Goal: Transaction & Acquisition: Purchase product/service

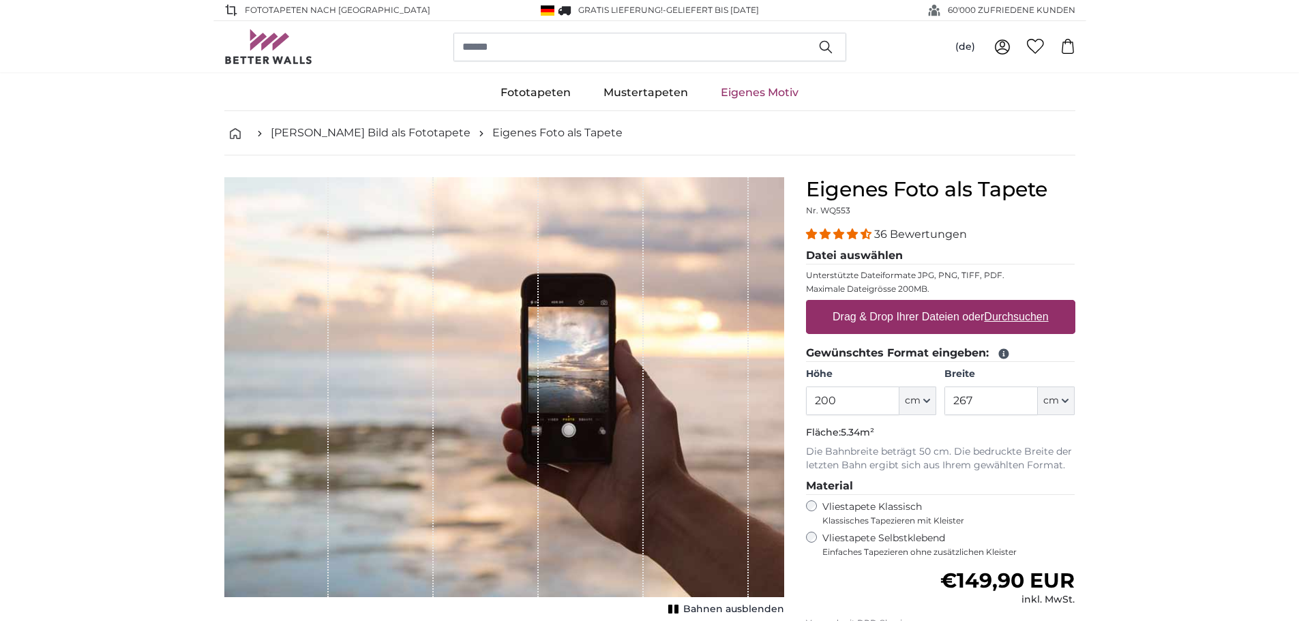
click at [1014, 318] on u "Durchsuchen" at bounding box center [1016, 317] width 64 height 12
click at [1014, 304] on input "Drag & Drop Ihrer Dateien oder Durchsuchen" at bounding box center [940, 302] width 269 height 4
type input "**********"
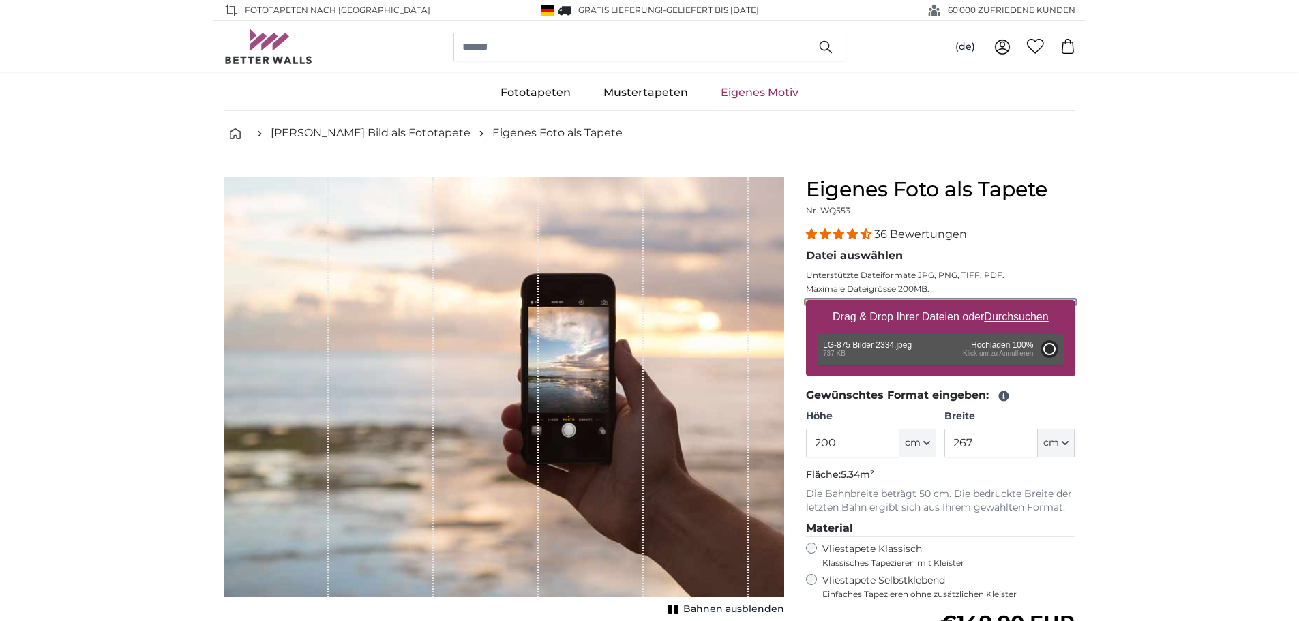
type input "90"
type input "160.2"
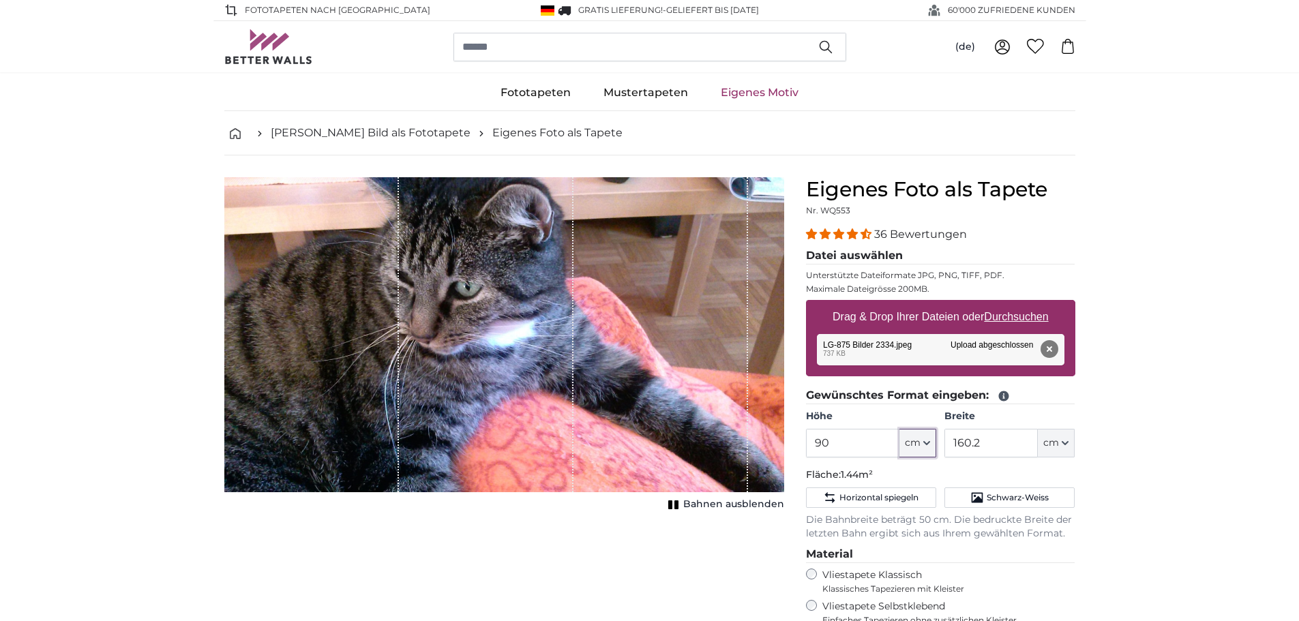
click at [926, 445] on icon "button" at bounding box center [926, 443] width 7 height 7
click at [854, 436] on input "90" at bounding box center [852, 443] width 93 height 29
drag, startPoint x: 852, startPoint y: 436, endPoint x: 810, endPoint y: 445, distance: 43.2
click at [810, 445] on input "90" at bounding box center [852, 443] width 93 height 29
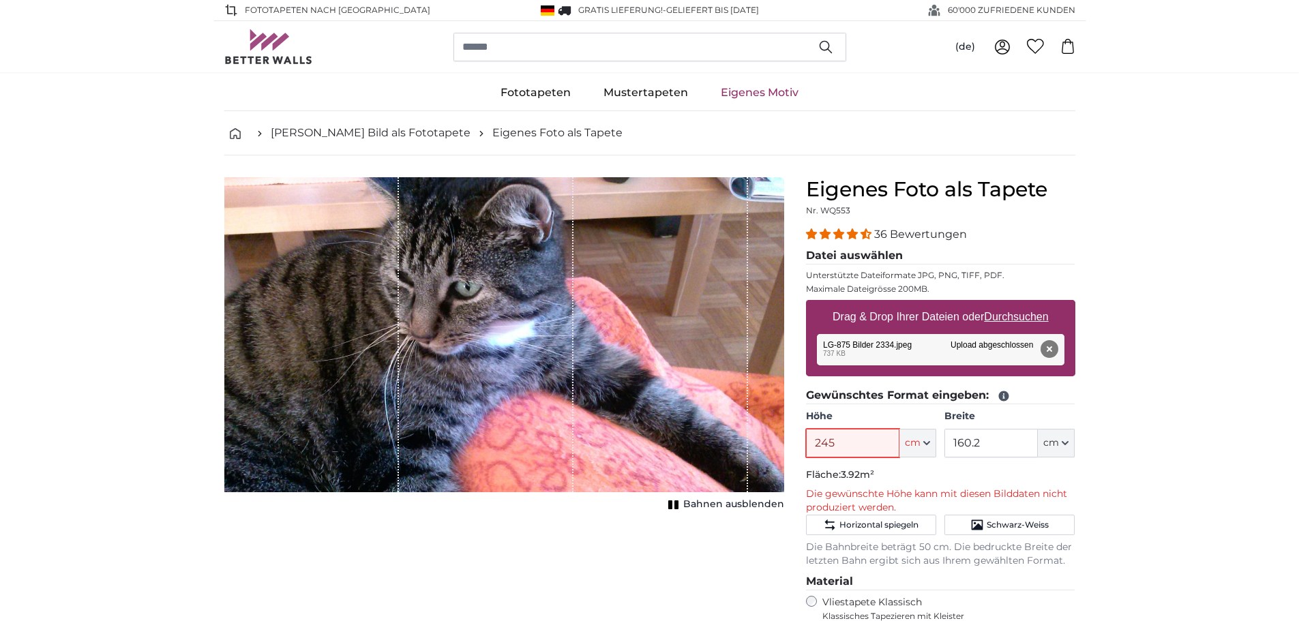
type input "245"
click at [1007, 445] on input "160.2" at bounding box center [990, 443] width 93 height 29
click at [1006, 445] on input "160.2" at bounding box center [990, 443] width 93 height 29
drag, startPoint x: 1006, startPoint y: 445, endPoint x: 981, endPoint y: 447, distance: 25.3
click at [981, 447] on input "160.2" at bounding box center [990, 443] width 93 height 29
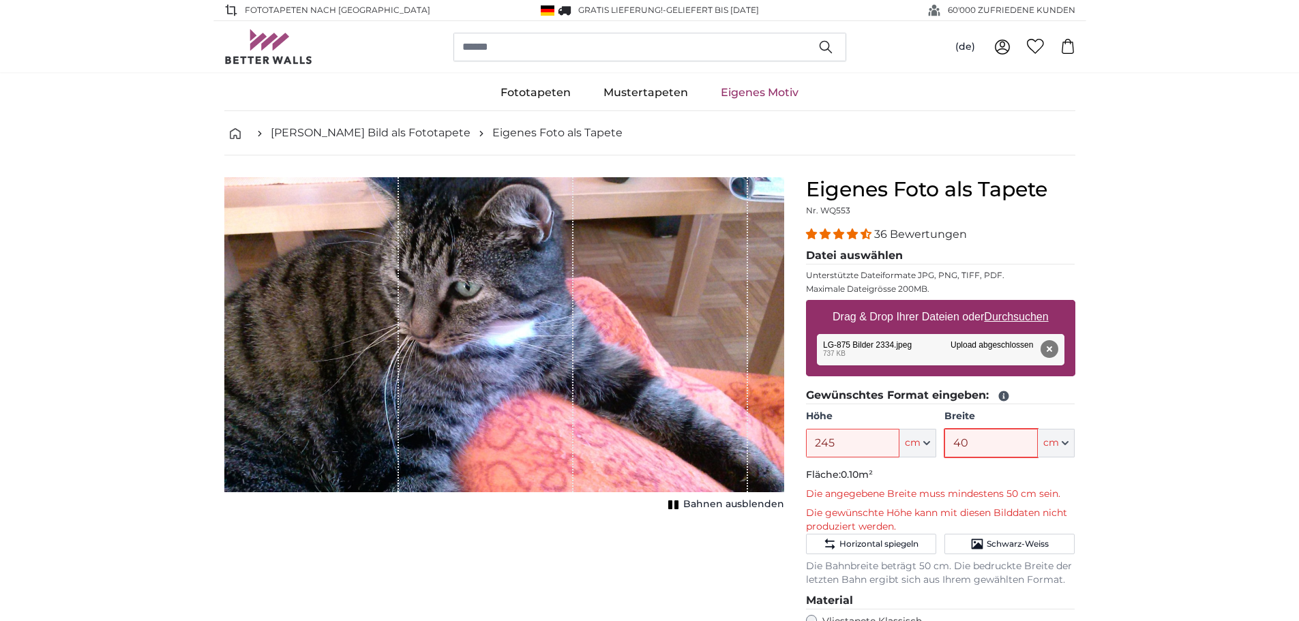
type input "400"
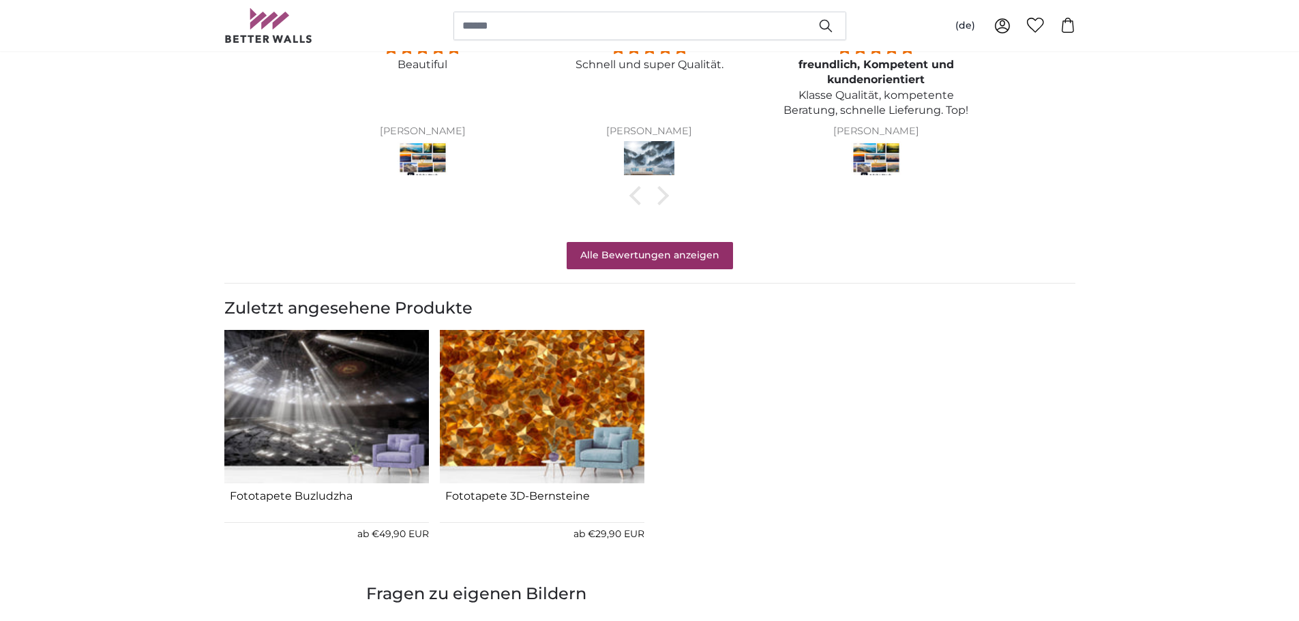
scroll to position [1364, 0]
